Goal: Task Accomplishment & Management: Manage account settings

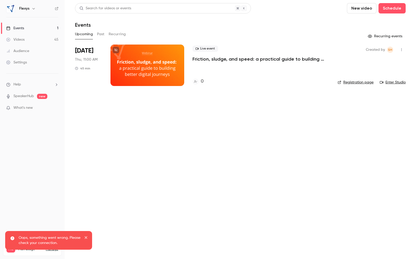
click at [19, 39] on div "Videos" at bounding box center [15, 39] width 18 height 5
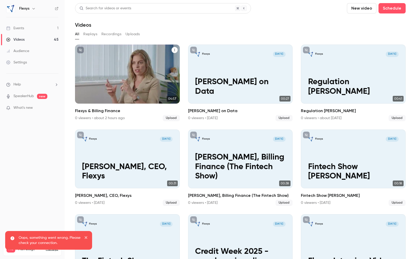
click at [155, 65] on div "Flexys J [DATE] Flexys & Billing Finance" at bounding box center [127, 74] width 105 height 59
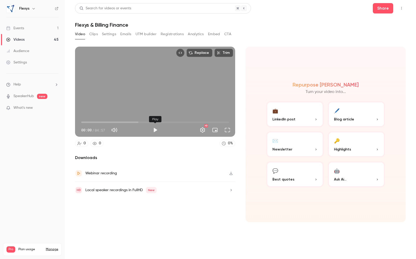
click at [156, 130] on button "Play" at bounding box center [155, 130] width 10 height 10
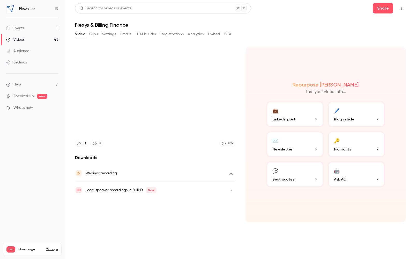
type input "*"
click at [108, 36] on button "Settings" at bounding box center [109, 34] width 14 height 8
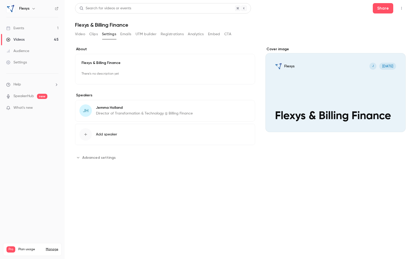
click at [238, 73] on button "Edit" at bounding box center [239, 74] width 19 height 8
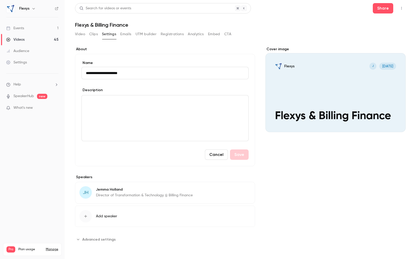
click at [114, 73] on input "**********" at bounding box center [165, 73] width 167 height 12
type input "**********"
click at [129, 102] on p "editor" at bounding box center [165, 101] width 158 height 6
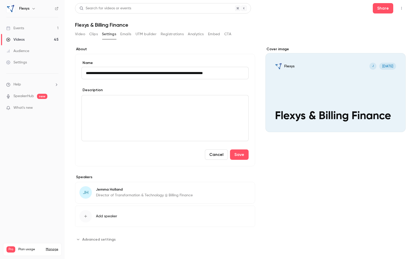
click at [165, 109] on div "editor" at bounding box center [165, 118] width 167 height 46
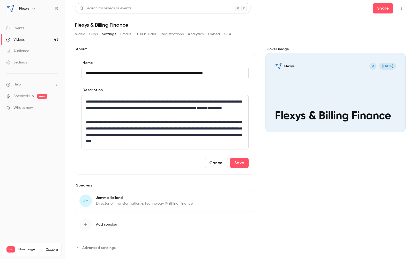
click at [98, 225] on span "Add speaker" at bounding box center [106, 224] width 21 height 5
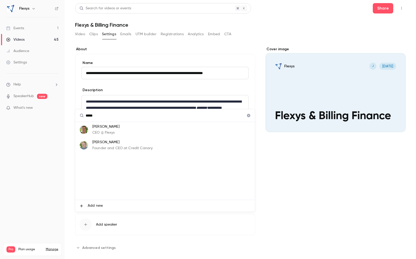
type input "*****"
click at [103, 129] on div "[PERSON_NAME] CEO @ Flexys" at bounding box center [105, 129] width 27 height 11
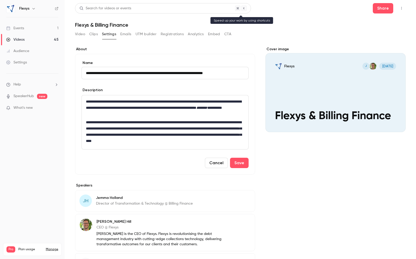
scroll to position [0, 0]
click at [86, 201] on span "JH" at bounding box center [86, 200] width 6 height 7
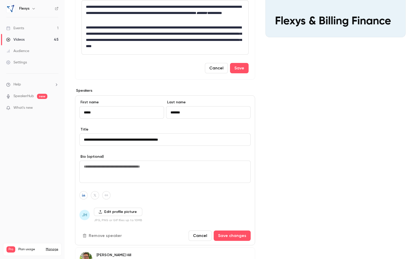
scroll to position [121, 0]
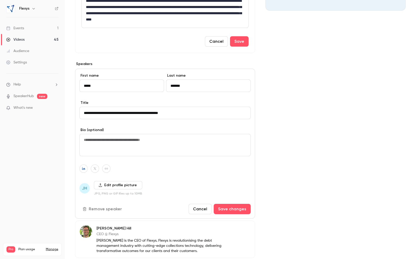
click at [123, 184] on label "Edit profile picture" at bounding box center [118, 185] width 48 height 8
click at [0, 0] on input "Edit profile picture" at bounding box center [0, 0] width 0 height 0
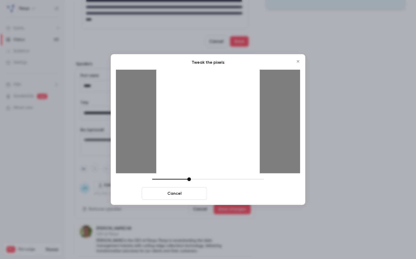
click at [240, 193] on button "Crop and save" at bounding box center [241, 193] width 65 height 12
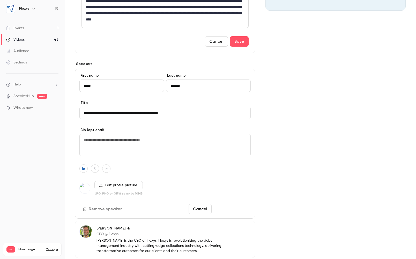
click at [236, 209] on button "Save changes" at bounding box center [232, 209] width 37 height 10
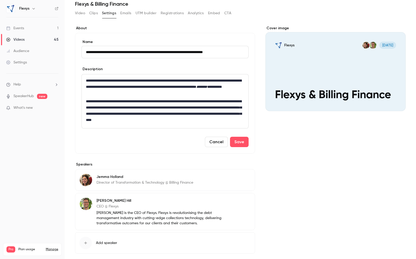
scroll to position [0, 0]
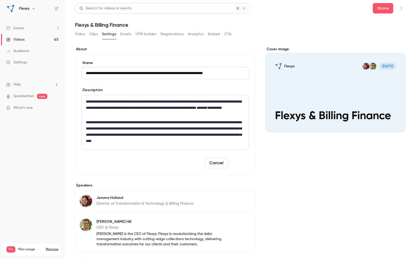
click at [244, 165] on button "Save" at bounding box center [239, 163] width 19 height 10
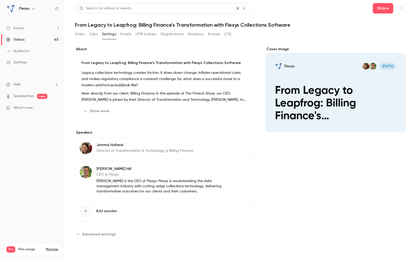
click at [127, 34] on button "Emails" at bounding box center [125, 34] width 11 height 8
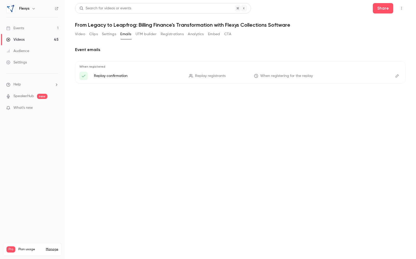
click at [110, 34] on button "Settings" at bounding box center [109, 34] width 14 height 8
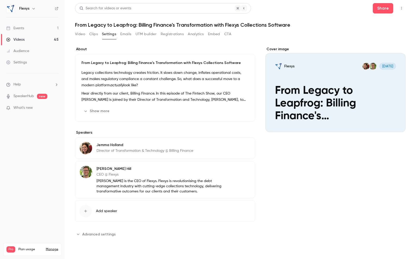
click at [240, 111] on button "Edit" at bounding box center [239, 111] width 19 height 8
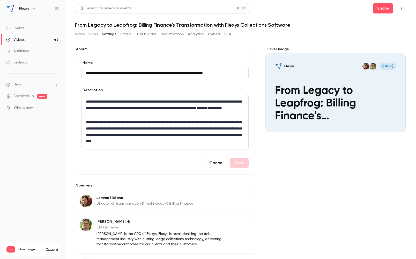
click at [97, 72] on input "**********" at bounding box center [165, 73] width 167 height 12
click at [114, 72] on input "**********" at bounding box center [165, 73] width 167 height 12
click at [156, 72] on input "**********" at bounding box center [165, 73] width 167 height 12
click at [199, 74] on input "**********" at bounding box center [165, 73] width 167 height 12
click at [218, 73] on input "**********" at bounding box center [165, 73] width 167 height 12
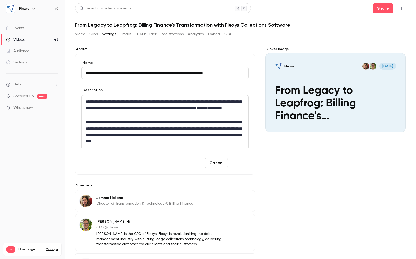
type input "**********"
click at [238, 165] on button "Save" at bounding box center [239, 163] width 19 height 10
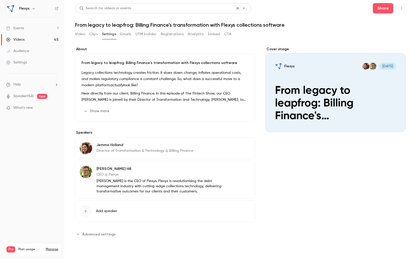
click at [80, 34] on button "Video" at bounding box center [80, 34] width 10 height 8
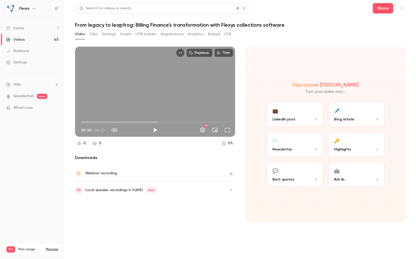
click at [196, 34] on button "Analytics" at bounding box center [196, 34] width 16 height 8
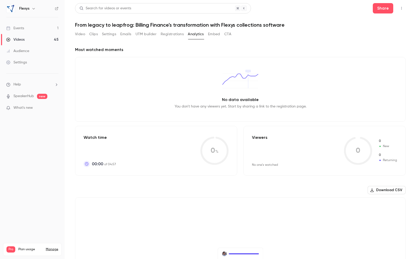
click at [176, 35] on button "Registrations" at bounding box center [172, 34] width 23 height 8
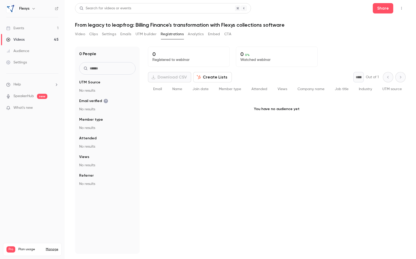
click at [149, 35] on button "UTM builder" at bounding box center [146, 34] width 21 height 8
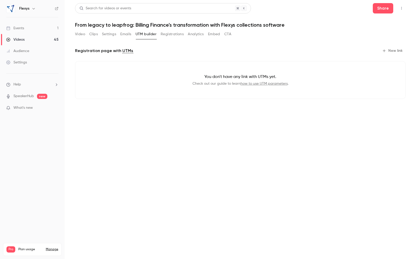
click at [220, 34] on button "Embed" at bounding box center [214, 34] width 12 height 8
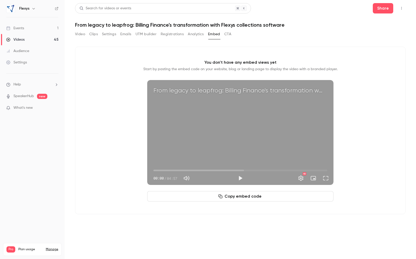
click at [241, 196] on button "Copy embed code" at bounding box center [240, 196] width 186 height 10
click at [151, 25] on h1 "From legacy to leapfrog: Billing Finance's transformation with Flexys collectio…" at bounding box center [240, 25] width 331 height 6
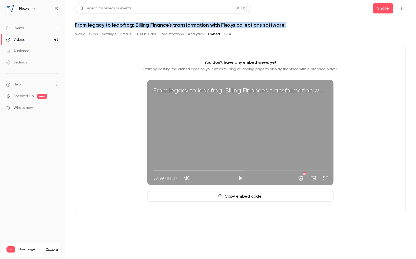
click at [151, 25] on h1 "From legacy to leapfrog: Billing Finance's transformation with Flexys collectio…" at bounding box center [240, 25] width 331 height 6
copy div "From legacy to leapfrog: Billing Finance's transformation with Flexys collectio…"
click at [328, 178] on button "Full screen" at bounding box center [326, 178] width 10 height 10
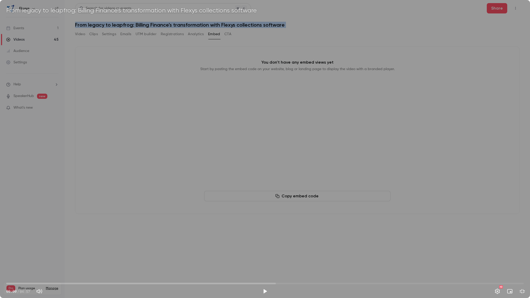
click at [180, 259] on span "00:00" at bounding box center [265, 284] width 518 height 8
click at [192, 259] on span "01:47" at bounding box center [265, 284] width 518 height 8
drag, startPoint x: 192, startPoint y: 284, endPoint x: 198, endPoint y: 284, distance: 5.2
click at [198, 259] on span "01:49" at bounding box center [198, 284] width 2 height 2
drag, startPoint x: 188, startPoint y: 284, endPoint x: 182, endPoint y: 284, distance: 6.2
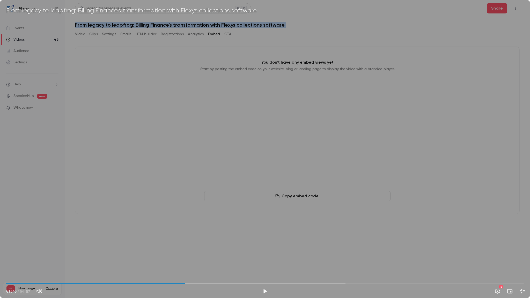
click at [185, 259] on span "01:43" at bounding box center [186, 284] width 2 height 2
click at [264, 259] on button "Play" at bounding box center [265, 291] width 10 height 10
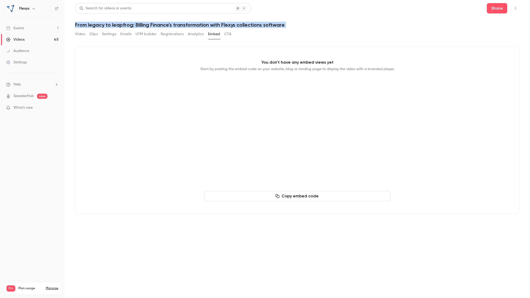
type input "*****"
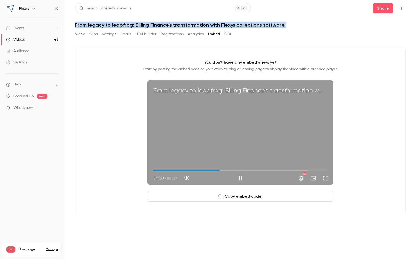
click at [261, 126] on div "From legacy to leapfrog: Billing Finance's transformation with Flexys collectio…" at bounding box center [240, 132] width 186 height 105
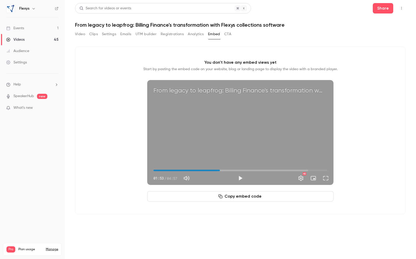
type input "*****"
click at [79, 34] on button "Video" at bounding box center [80, 34] width 10 height 8
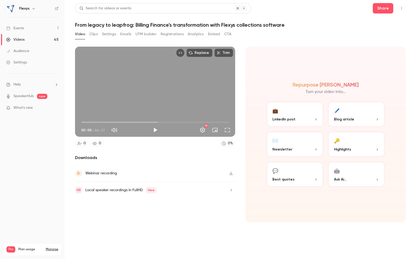
click at [226, 34] on button "CTA" at bounding box center [228, 34] width 7 height 8
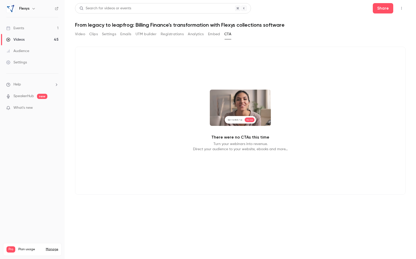
click at [198, 35] on button "Analytics" at bounding box center [196, 34] width 16 height 8
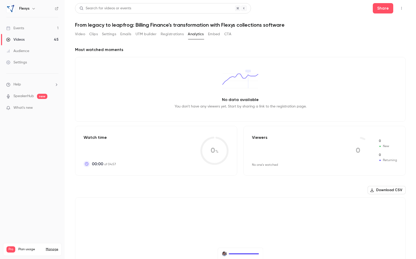
click at [179, 34] on button "Registrations" at bounding box center [172, 34] width 23 height 8
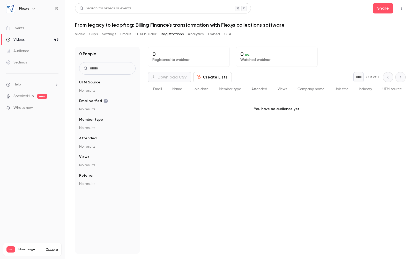
click at [151, 34] on button "UTM builder" at bounding box center [146, 34] width 21 height 8
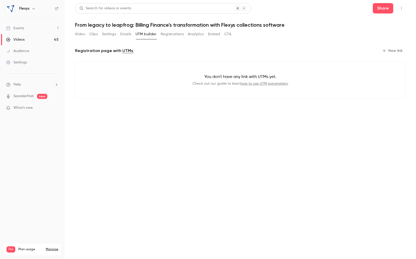
click at [125, 34] on button "Emails" at bounding box center [125, 34] width 11 height 8
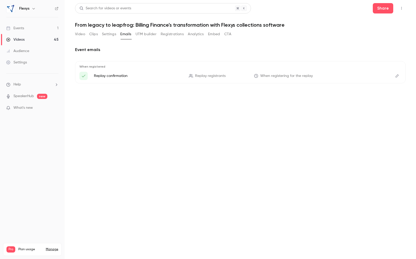
click at [112, 35] on button "Settings" at bounding box center [109, 34] width 14 height 8
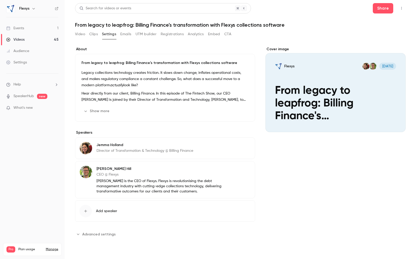
click at [85, 34] on div "Video Clips Settings Emails UTM builder Registrations Analytics Embed CTA" at bounding box center [153, 34] width 156 height 8
click at [82, 34] on button "Video" at bounding box center [80, 34] width 10 height 8
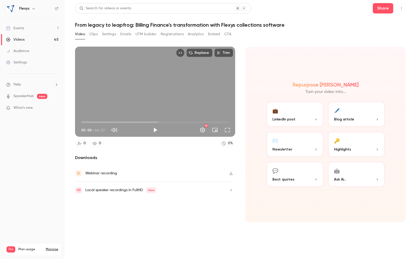
click at [19, 40] on div "Videos" at bounding box center [15, 39] width 18 height 5
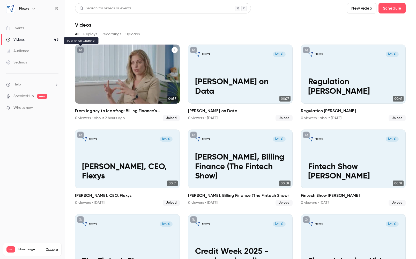
click at [81, 48] on icon "unpublished" at bounding box center [80, 49] width 3 height 3
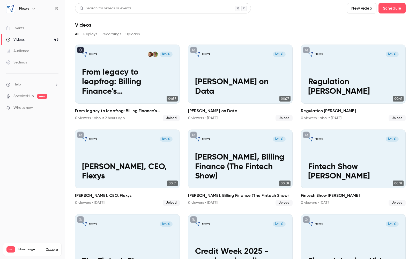
click at [56, 8] on icon at bounding box center [57, 9] width 4 height 4
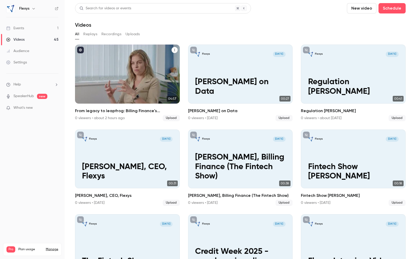
click at [175, 50] on icon "From legacy to leapfrog: Billing Finance's transformation with Flexys collectio…" at bounding box center [174, 49] width 3 height 3
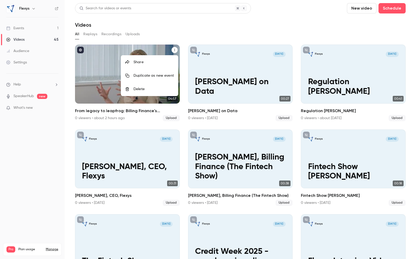
click at [175, 50] on div at bounding box center [208, 129] width 416 height 259
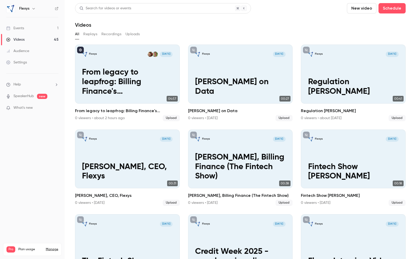
click at [24, 39] on div "Videos" at bounding box center [15, 39] width 18 height 5
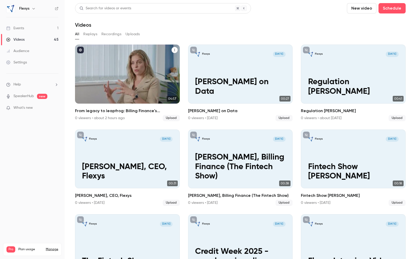
click at [176, 50] on icon "From legacy to leapfrog: Billing Finance's transformation with Flexys collectio…" at bounding box center [174, 49] width 3 height 3
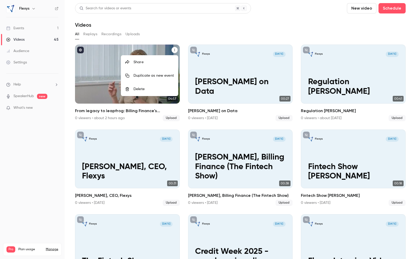
click at [91, 61] on div at bounding box center [208, 129] width 416 height 259
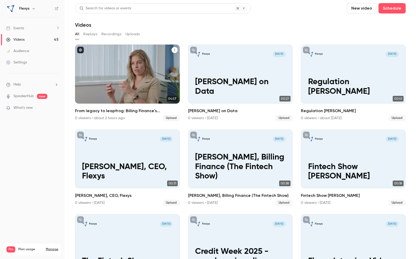
click at [123, 109] on h2 "From legacy to leapfrog: Billing Finance's transformation with Flexys collectio…" at bounding box center [127, 111] width 105 height 6
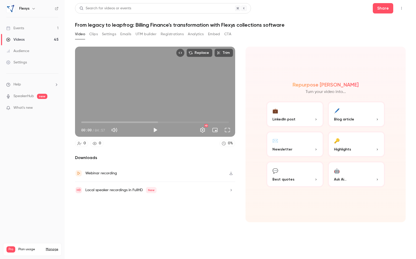
click at [113, 34] on button "Settings" at bounding box center [109, 34] width 14 height 8
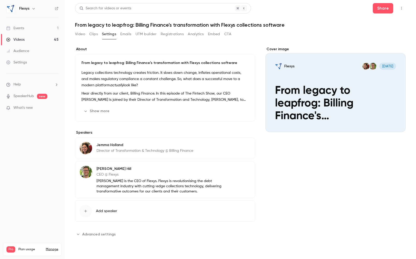
click at [113, 34] on button "Settings" at bounding box center [109, 34] width 14 height 8
click at [95, 235] on span "Advanced settings" at bounding box center [98, 234] width 33 height 5
click at [82, 34] on button "Video" at bounding box center [80, 34] width 10 height 8
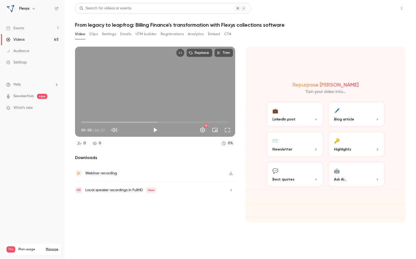
click at [384, 10] on button "Share" at bounding box center [383, 8] width 20 height 10
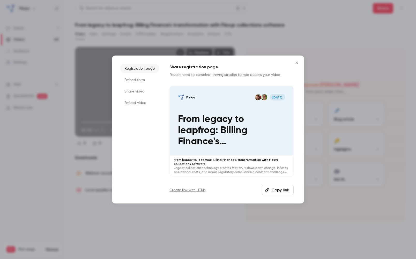
click at [135, 103] on li "Embed video" at bounding box center [139, 102] width 39 height 9
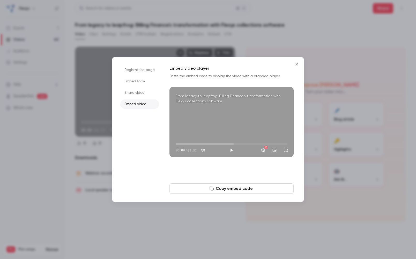
click at [142, 93] on li "Share video" at bounding box center [139, 92] width 39 height 9
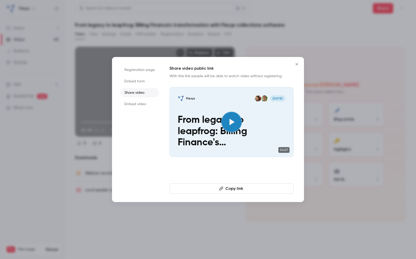
click at [299, 63] on icon "Close" at bounding box center [297, 64] width 6 height 4
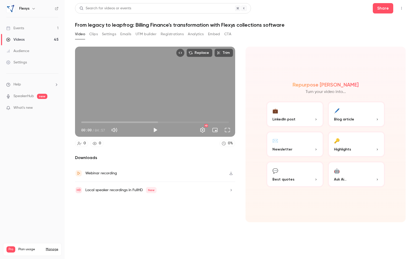
click at [112, 36] on button "Settings" at bounding box center [109, 34] width 14 height 8
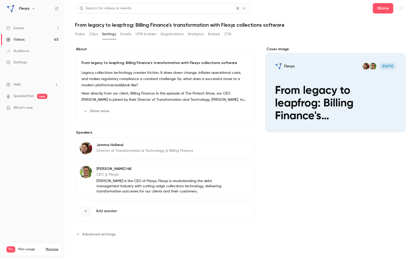
click at [325, 71] on div "Cover image" at bounding box center [336, 89] width 140 height 85
click at [0, 0] on input "Flexys [DATE] From legacy to leapfrog: Billing Finance's transformation with Fl…" at bounding box center [0, 0] width 0 height 0
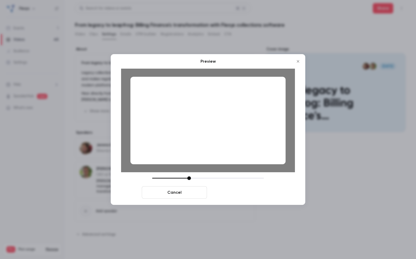
click at [244, 193] on button "Save cover" at bounding box center [241, 192] width 65 height 12
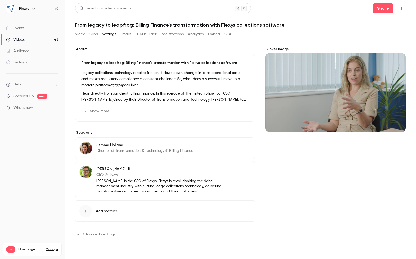
click at [83, 34] on button "Video" at bounding box center [80, 34] width 10 height 8
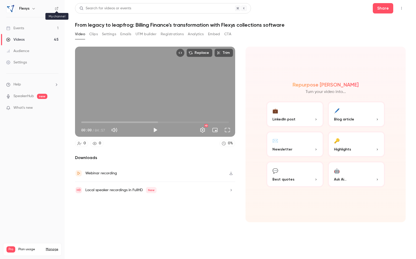
click at [58, 9] on icon at bounding box center [57, 9] width 4 height 4
